Goal: Transaction & Acquisition: Purchase product/service

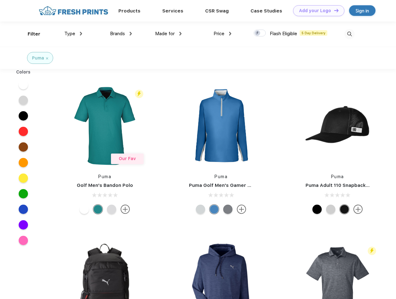
click at [317, 11] on link "Add your Logo Design Tool" at bounding box center [318, 10] width 51 height 11
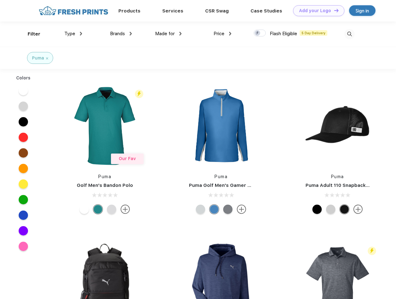
click at [0, 0] on div "Design Tool" at bounding box center [0, 0] width 0 height 0
click at [334, 10] on link "Add your Logo Design Tool" at bounding box center [318, 10] width 51 height 11
click at [30, 34] on div "Filter" at bounding box center [34, 33] width 13 height 7
click at [73, 34] on span "Type" at bounding box center [69, 34] width 11 height 6
click at [121, 34] on span "Brands" at bounding box center [117, 34] width 15 height 6
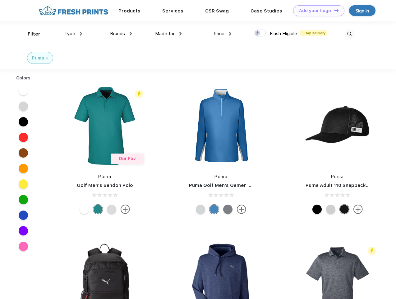
click at [169, 34] on span "Made for" at bounding box center [165, 34] width 20 height 6
click at [223, 34] on span "Price" at bounding box center [219, 34] width 11 height 6
click at [260, 33] on div at bounding box center [260, 33] width 12 height 7
click at [258, 33] on input "checkbox" at bounding box center [256, 31] width 4 height 4
click at [350, 34] on img at bounding box center [350, 34] width 10 height 10
